Goal: Task Accomplishment & Management: Manage account settings

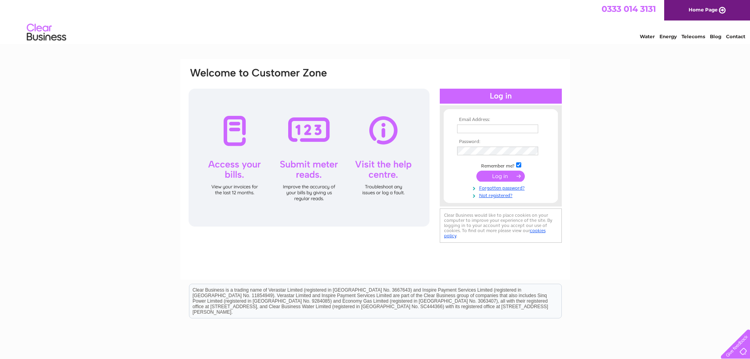
type input "accounts@braemarmountainsports.com"
click at [518, 178] on input "submit" at bounding box center [501, 176] width 48 height 11
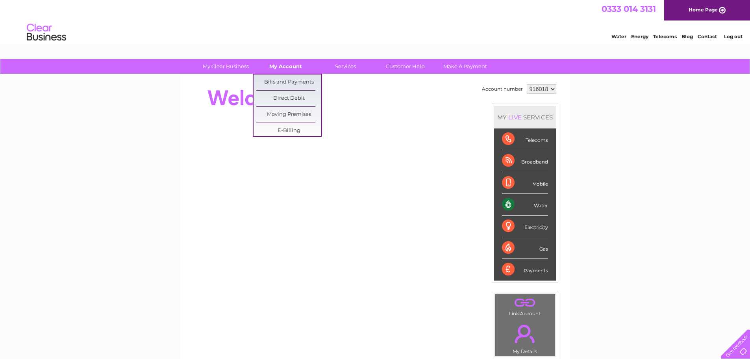
click at [288, 69] on link "My Account" at bounding box center [285, 66] width 65 height 15
click at [287, 80] on link "Bills and Payments" at bounding box center [288, 82] width 65 height 16
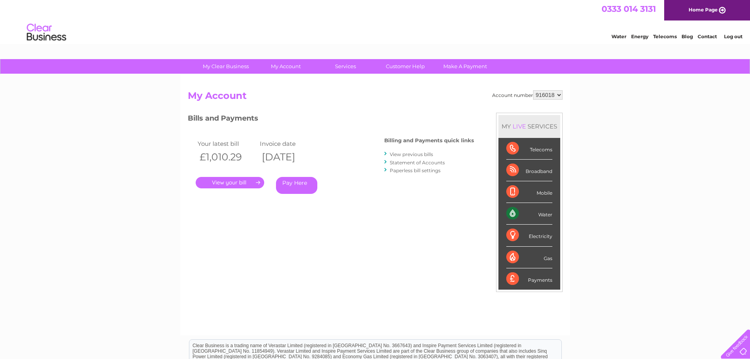
click at [237, 180] on link "." at bounding box center [230, 182] width 69 height 11
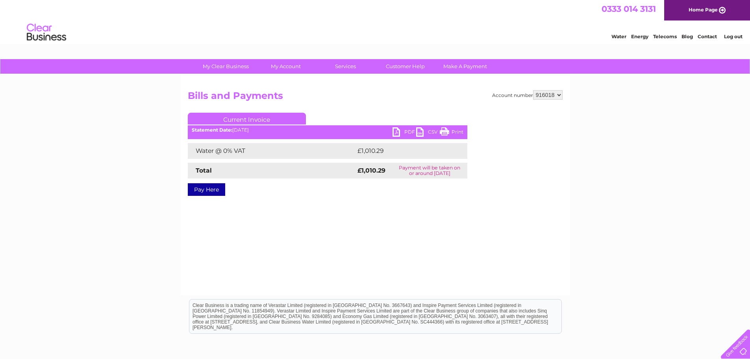
click at [398, 133] on link "PDF" at bounding box center [405, 132] width 24 height 11
click at [398, 132] on link "PDF" at bounding box center [405, 132] width 24 height 11
